Goal: Information Seeking & Learning: Check status

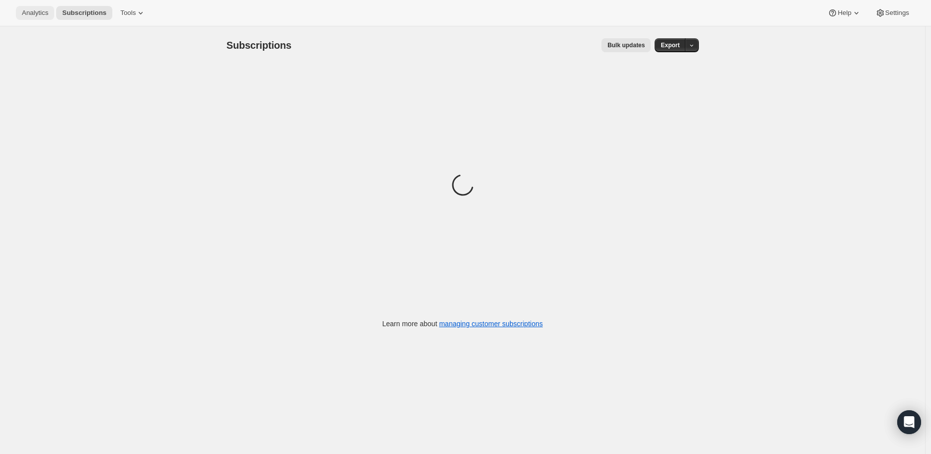
click at [31, 10] on span "Analytics" at bounding box center [35, 13] width 26 height 8
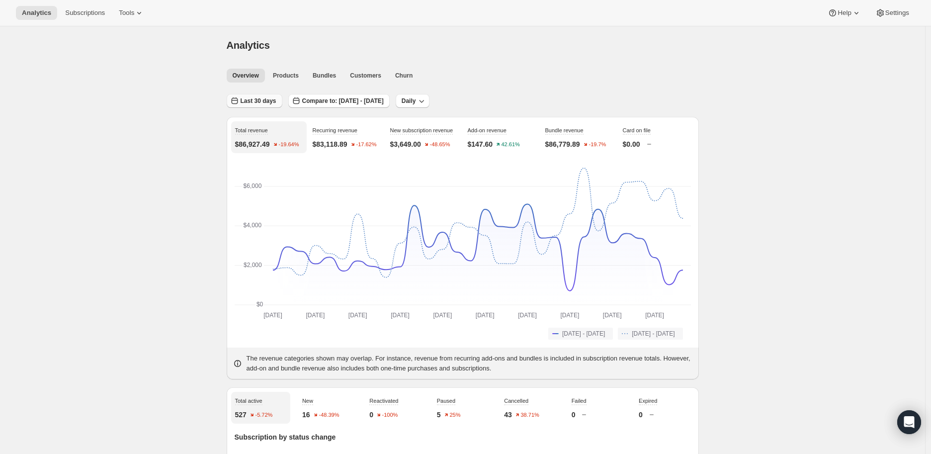
click at [256, 100] on span "Last 30 days" at bounding box center [258, 101] width 36 height 8
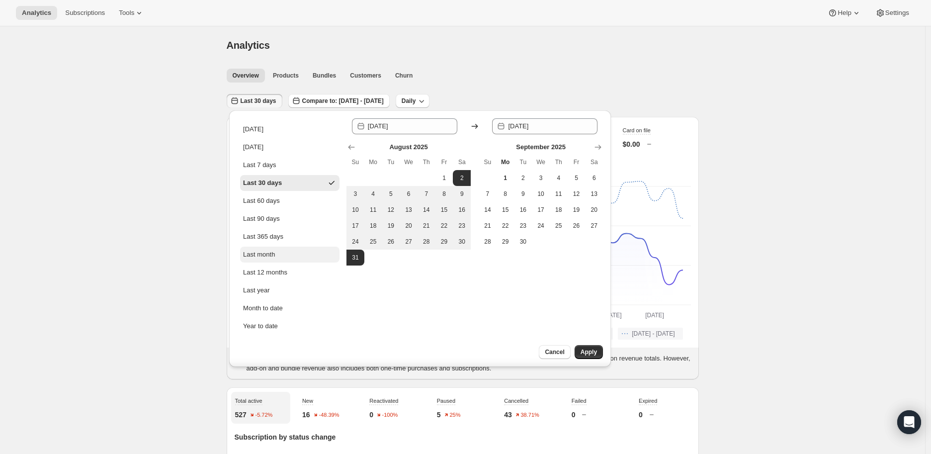
click at [257, 253] on div "Last month" at bounding box center [259, 254] width 32 height 10
type input "[DATE]"
click at [350, 257] on span "31" at bounding box center [355, 257] width 10 height 8
type input "[DATE]"
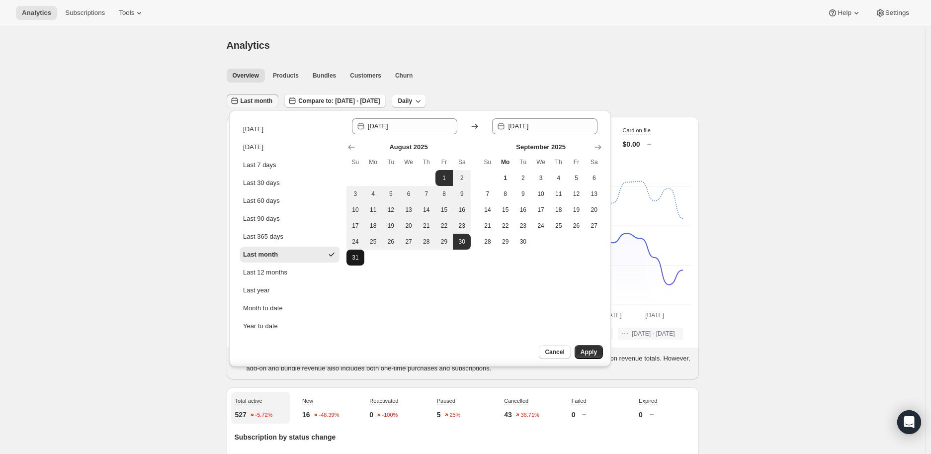
type input "[DATE]"
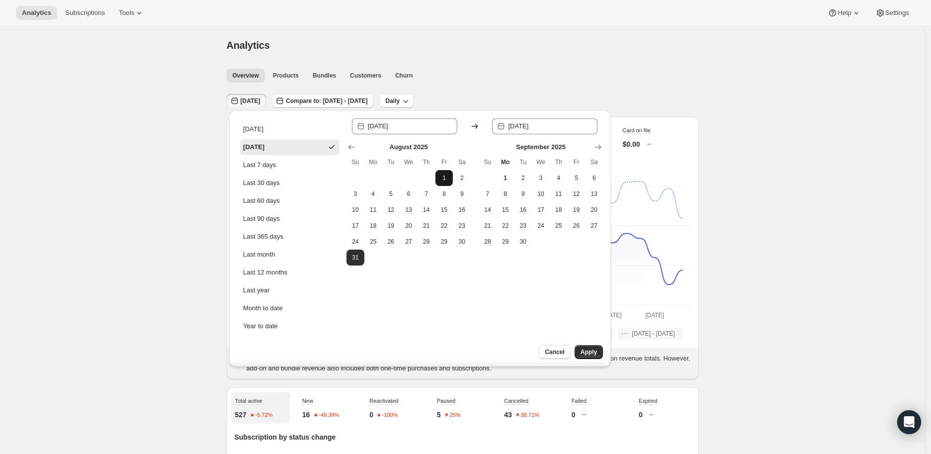
click at [441, 175] on span "1" at bounding box center [444, 178] width 10 height 8
type input "[DATE]"
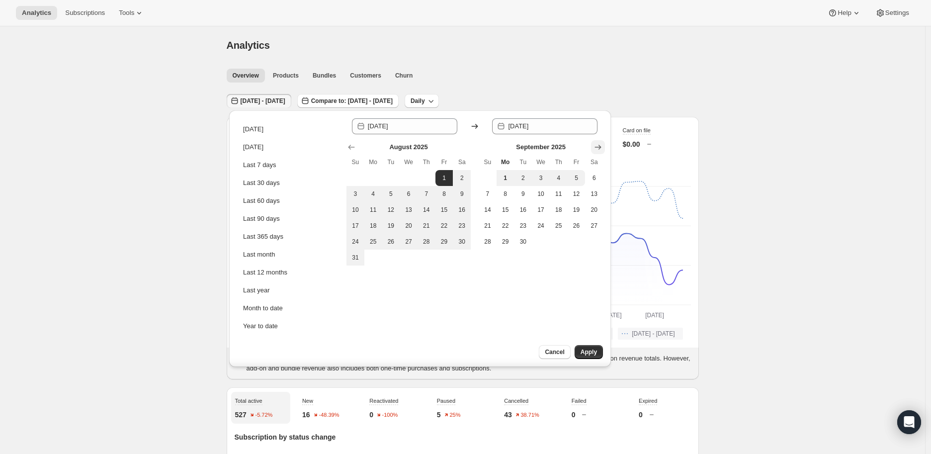
click at [600, 145] on icon "Show next month, October 2025" at bounding box center [598, 147] width 10 height 10
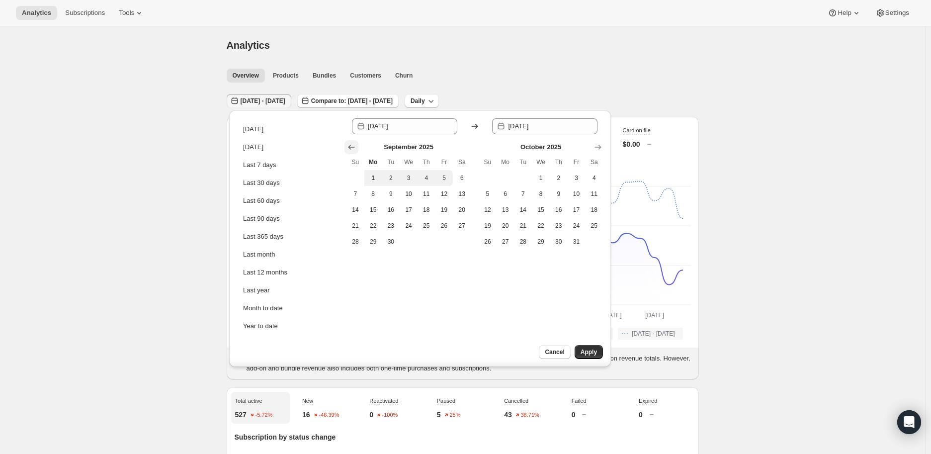
click at [354, 144] on icon "Show previous month, August 2025" at bounding box center [351, 147] width 10 height 10
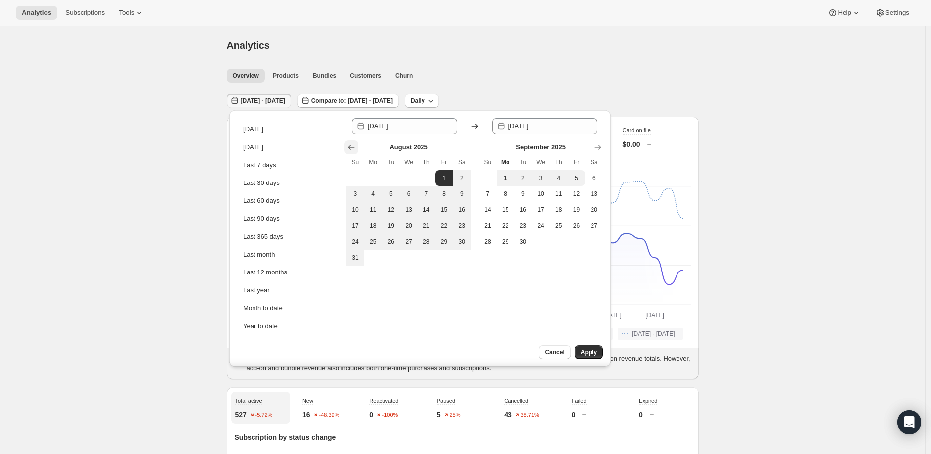
click at [354, 144] on icon "Show previous month, July 2025" at bounding box center [351, 147] width 10 height 10
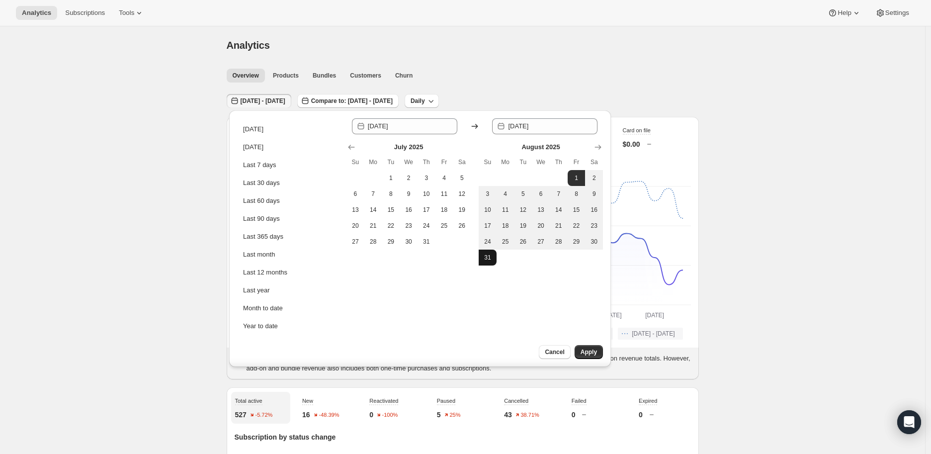
click at [482, 260] on span "31" at bounding box center [487, 257] width 10 height 8
type input "[DATE]"
click at [589, 351] on span "Apply" at bounding box center [588, 352] width 16 height 8
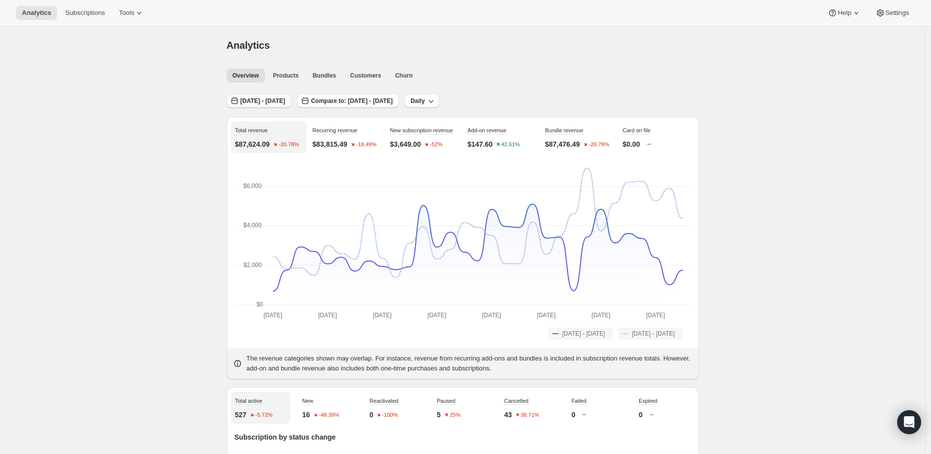
click at [285, 98] on span "[DATE] - [DATE]" at bounding box center [262, 101] width 45 height 8
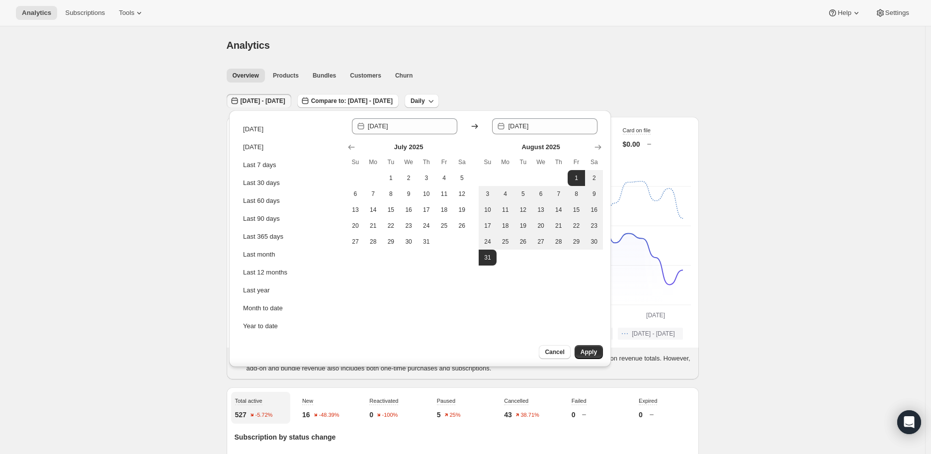
click at [285, 100] on span "[DATE] - [DATE]" at bounding box center [262, 101] width 45 height 8
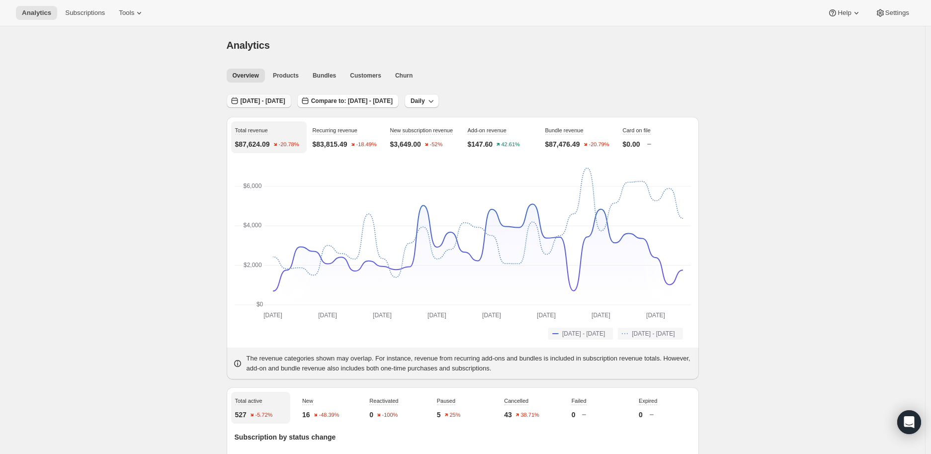
click at [284, 100] on span "[DATE] - [DATE]" at bounding box center [262, 101] width 45 height 8
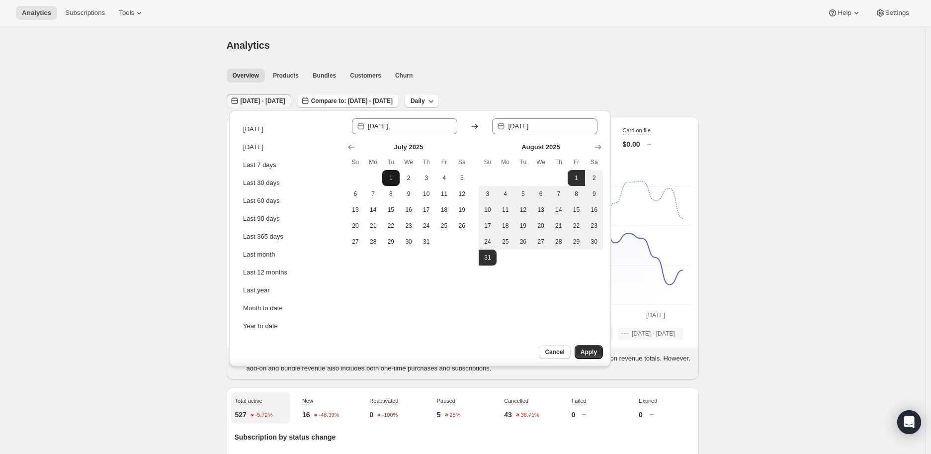
click at [390, 178] on span "1" at bounding box center [391, 178] width 10 height 8
type input "[DATE]"
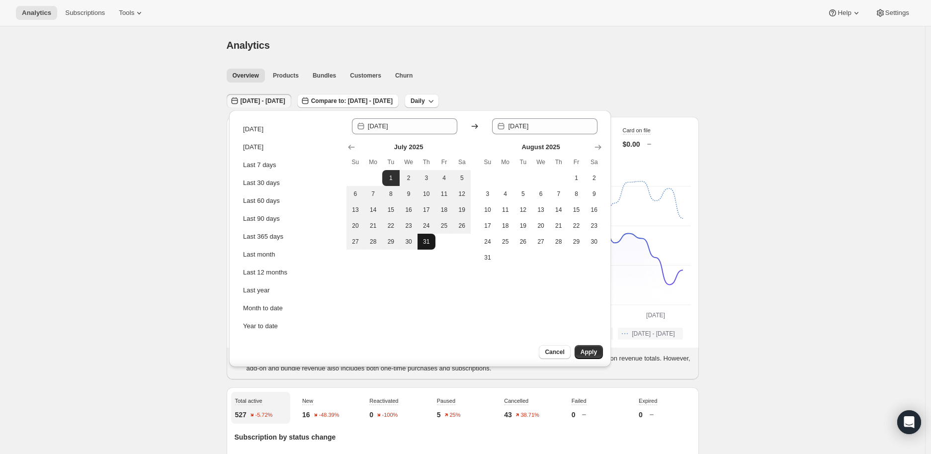
click at [433, 240] on button "31" at bounding box center [426, 242] width 18 height 16
type input "[DATE]"
click at [590, 349] on span "Apply" at bounding box center [588, 352] width 16 height 8
